Goal: Information Seeking & Learning: Learn about a topic

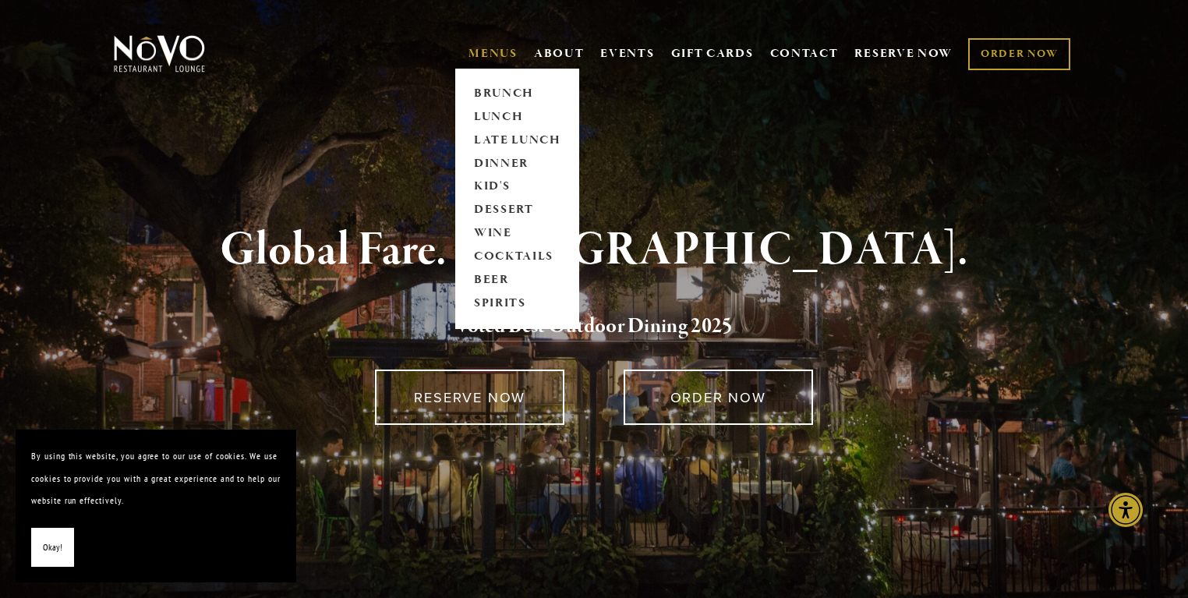
click at [494, 59] on link "MENUS" at bounding box center [493, 54] width 49 height 16
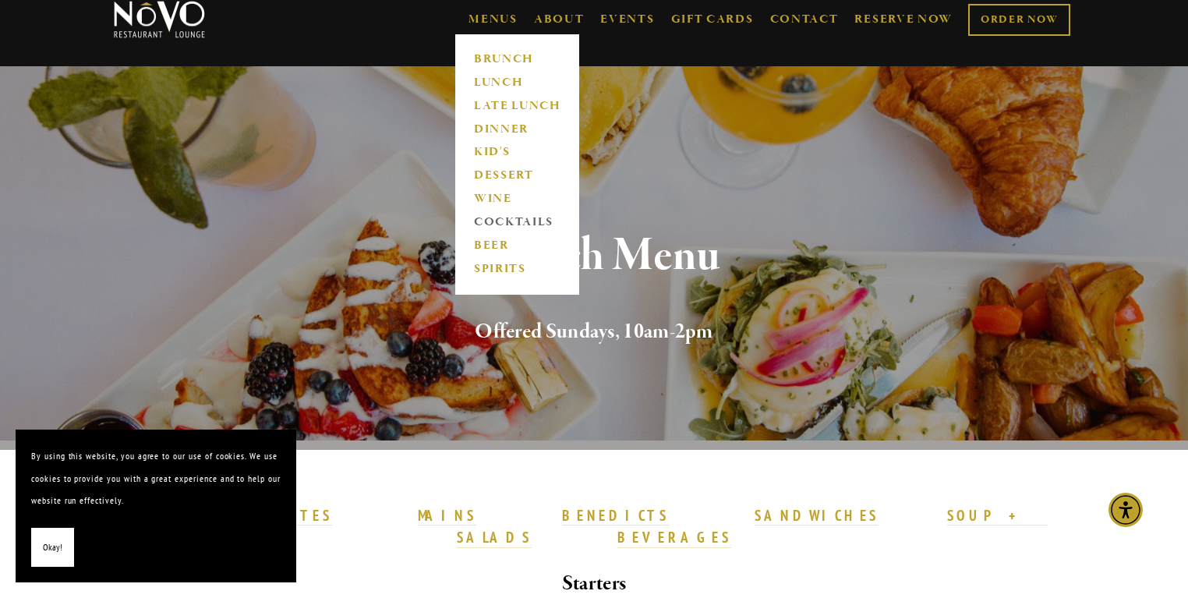
scroll to position [100, 0]
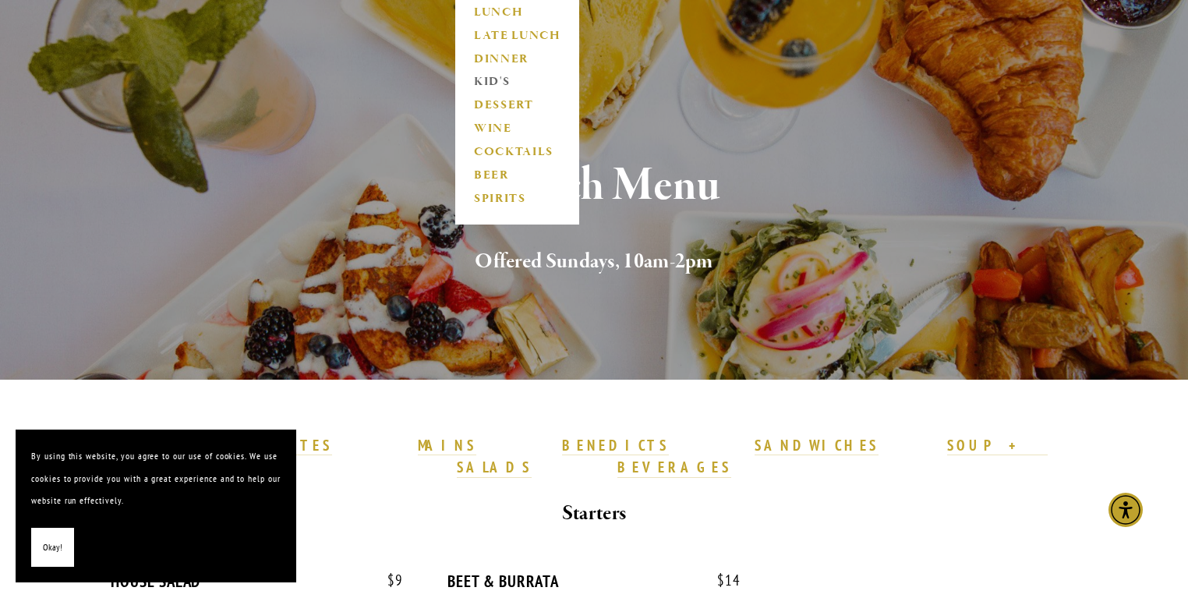
click at [497, 80] on link "KID'S" at bounding box center [517, 82] width 97 height 23
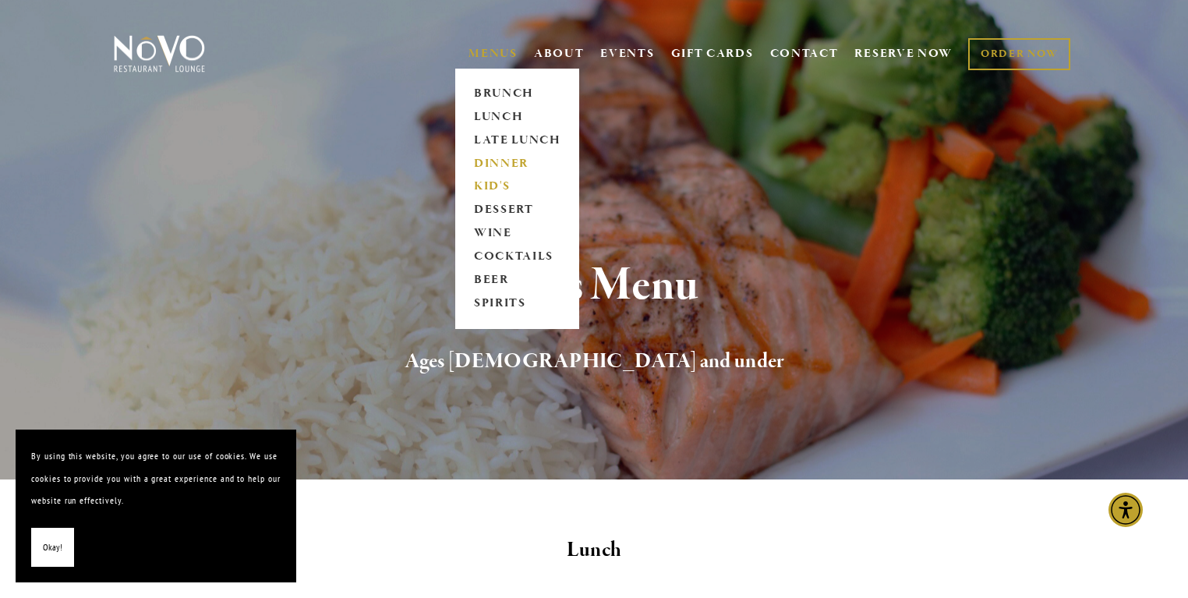
click at [515, 164] on link "DINNER" at bounding box center [517, 163] width 97 height 23
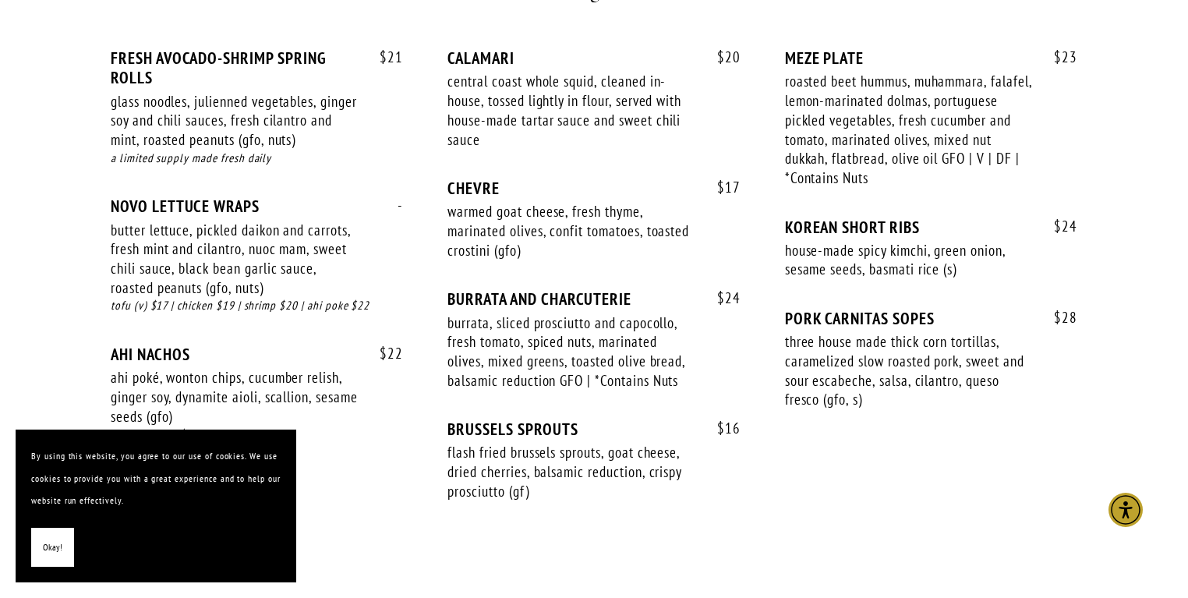
scroll to position [1083, 0]
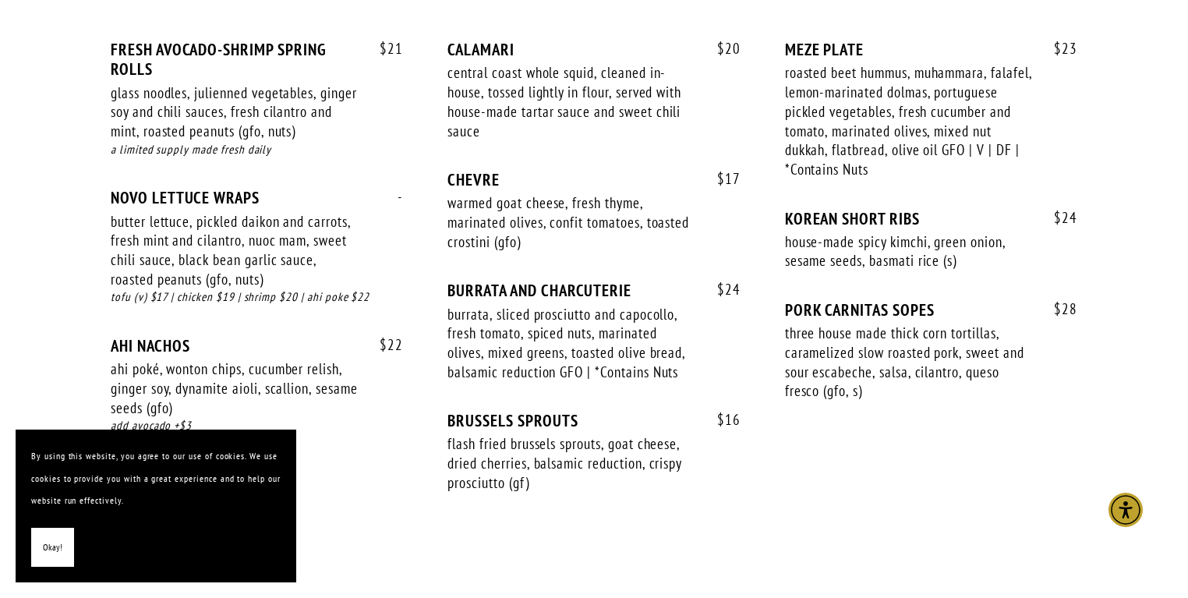
click at [41, 547] on button "Okay!" at bounding box center [52, 548] width 43 height 40
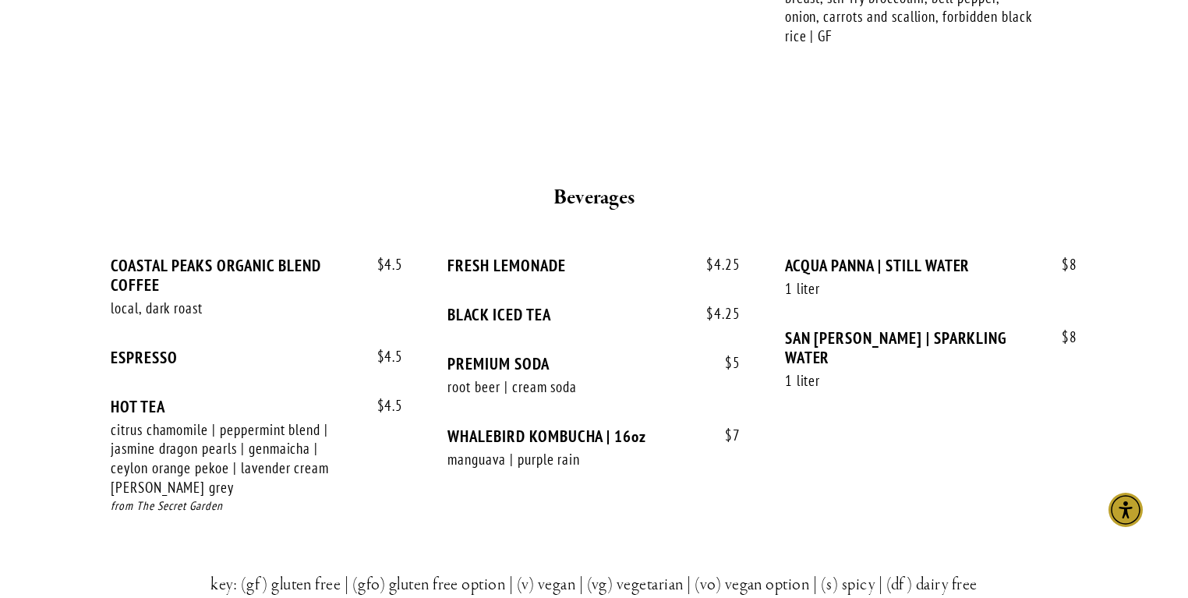
scroll to position [3044, 0]
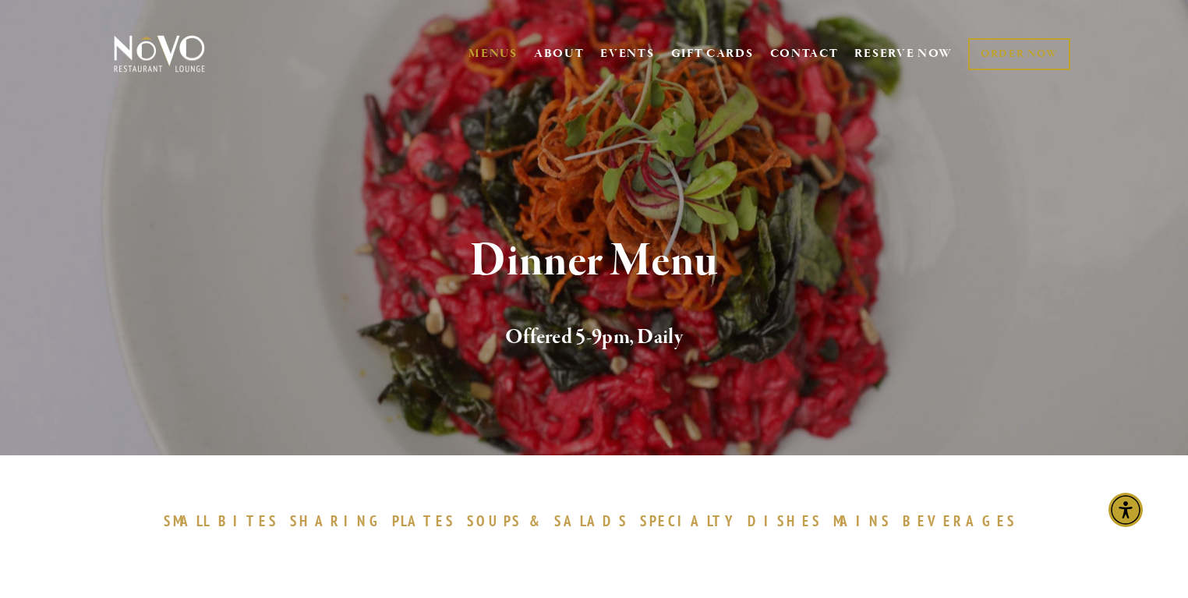
click at [641, 335] on h2 "Offered 5-9pm, Daily" at bounding box center [594, 337] width 909 height 33
